Goal: Transaction & Acquisition: Purchase product/service

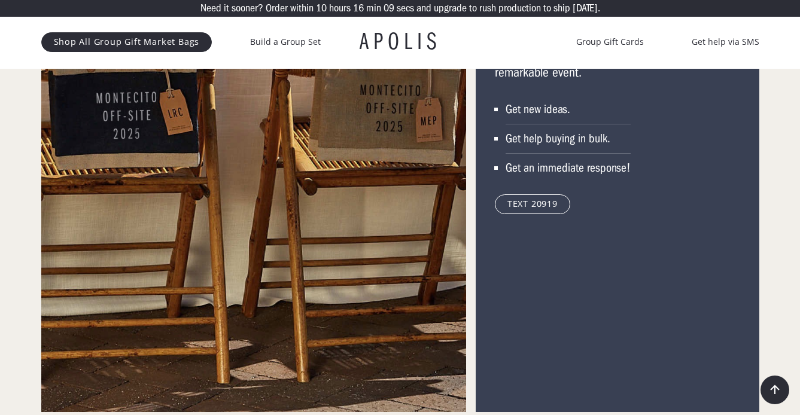
scroll to position [5881, 0]
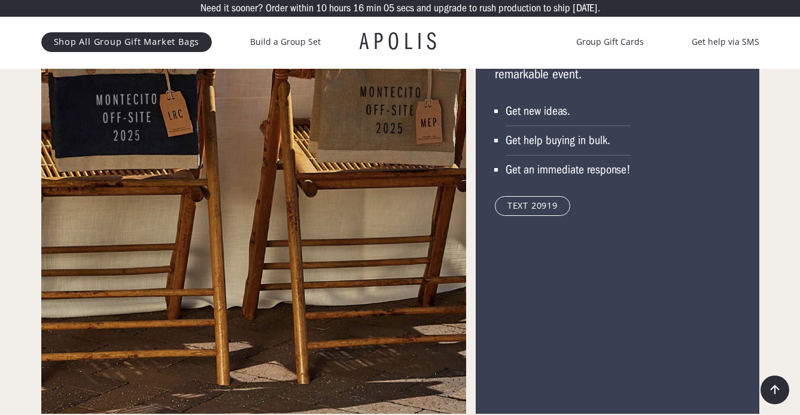
click at [545, 215] on link "TEXT 20919" at bounding box center [532, 205] width 75 height 19
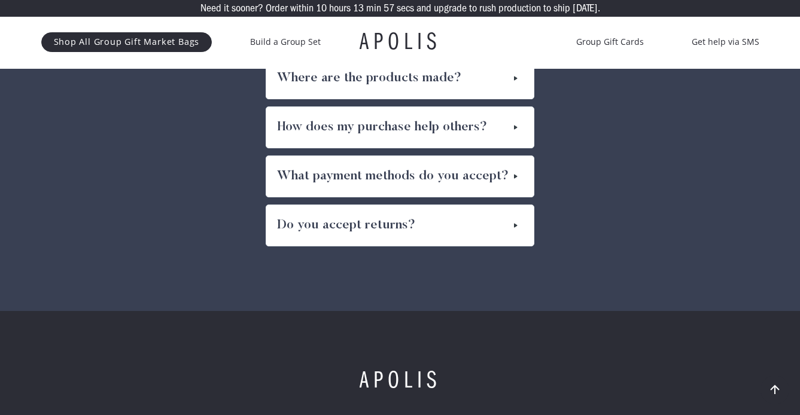
scroll to position [6740, 0]
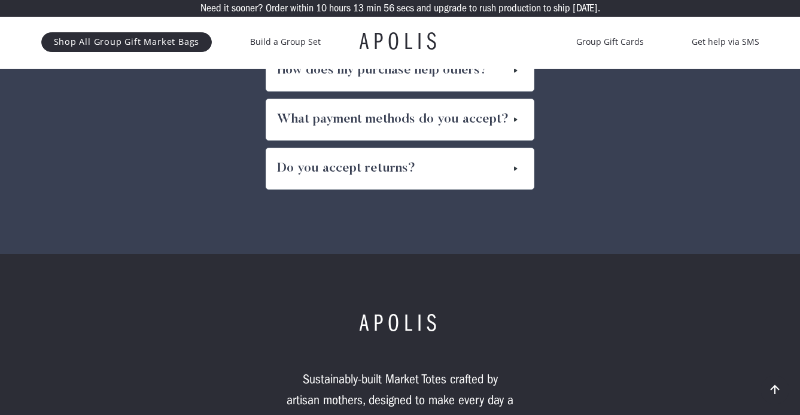
click at [483, 42] on div "Where are the products made?" at bounding box center [399, 21] width 267 height 41
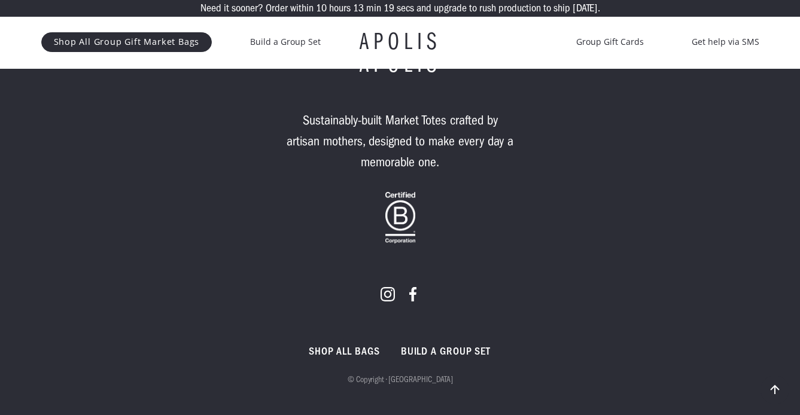
scroll to position [7280, 0]
click at [440, 357] on link "Build a GROUP set" at bounding box center [445, 352] width 89 height 14
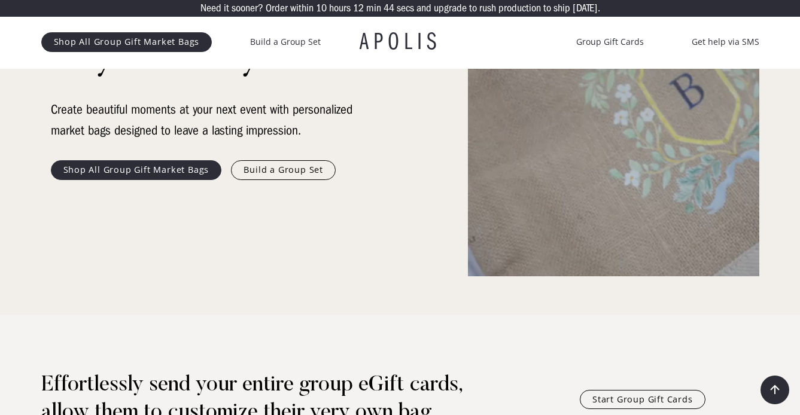
scroll to position [254, 0]
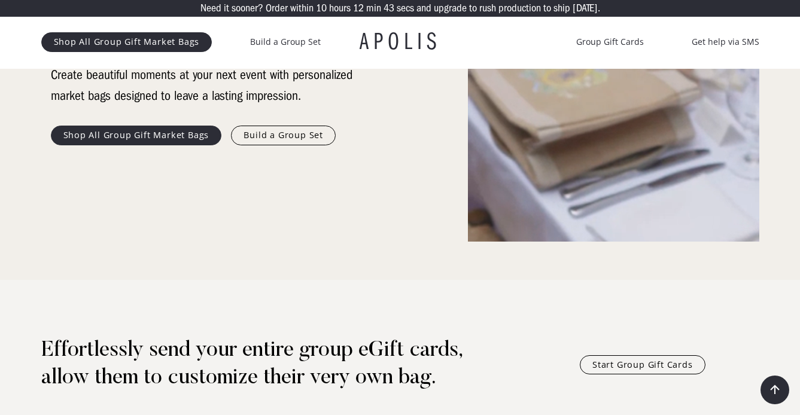
click at [157, 145] on link "Shop All Group Gift Market Bags" at bounding box center [136, 135] width 171 height 19
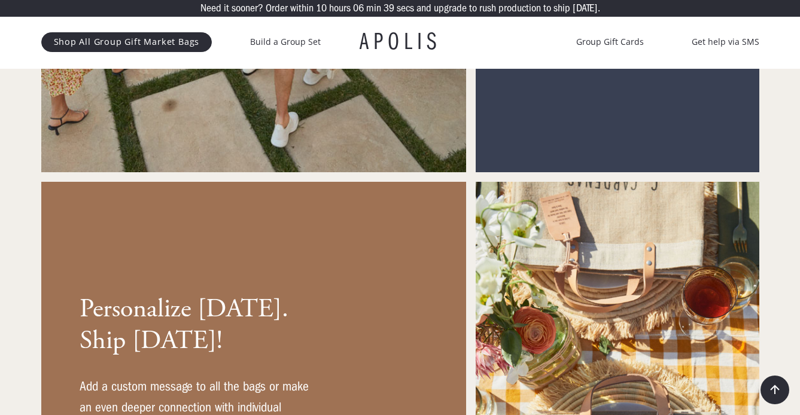
scroll to position [4743, 0]
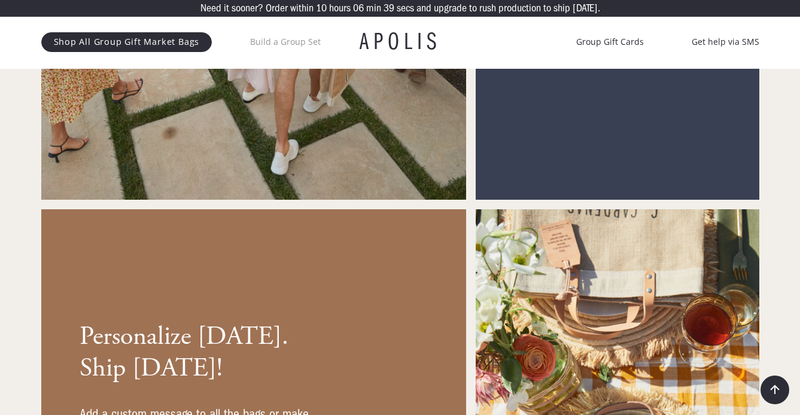
click at [307, 49] on link "Build a Group Set" at bounding box center [285, 42] width 71 height 14
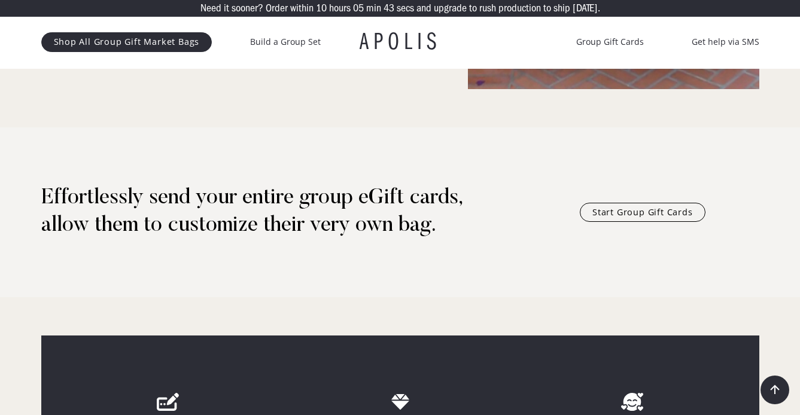
scroll to position [153, 0]
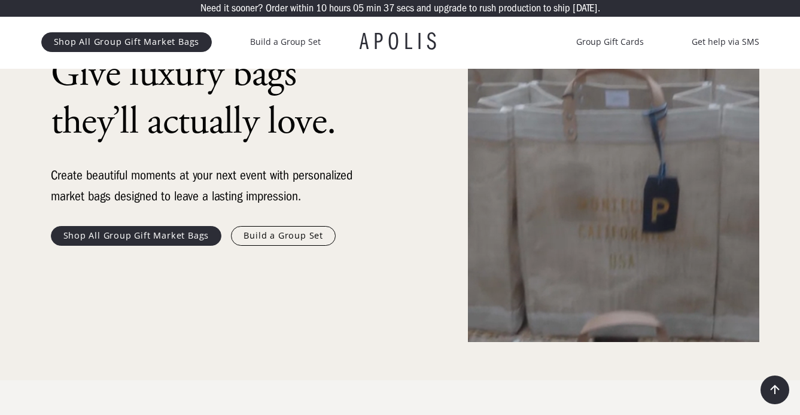
click at [205, 245] on link "Shop All Group Gift Market Bags" at bounding box center [136, 235] width 171 height 19
